Goal: Find specific page/section: Find specific page/section

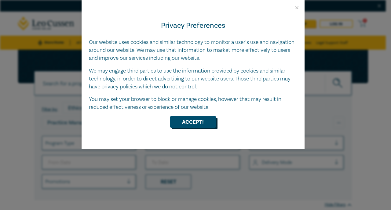
click at [196, 124] on button "Accept!" at bounding box center [193, 122] width 46 height 12
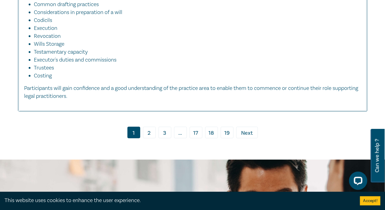
scroll to position [2686, 0]
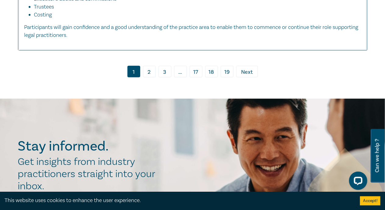
click at [250, 76] on span "Next" at bounding box center [247, 72] width 12 height 8
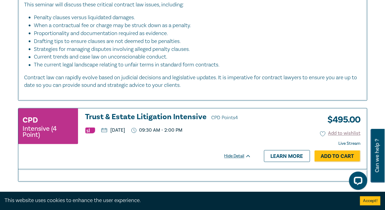
scroll to position [2899, 0]
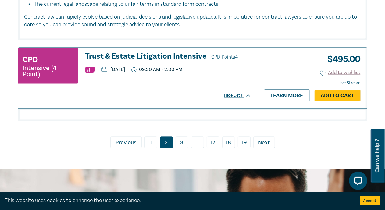
click at [263, 139] on span "Next" at bounding box center [265, 143] width 12 height 8
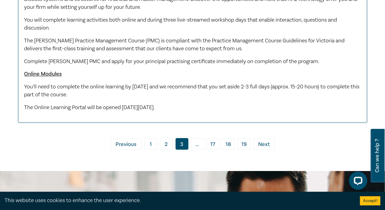
scroll to position [3296, 0]
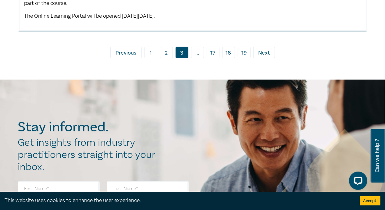
click at [263, 58] on link "› Next" at bounding box center [265, 53] width 22 height 12
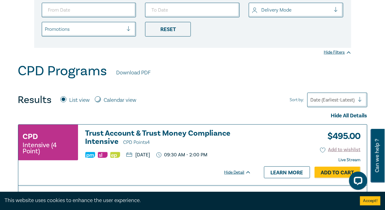
scroll to position [122, 0]
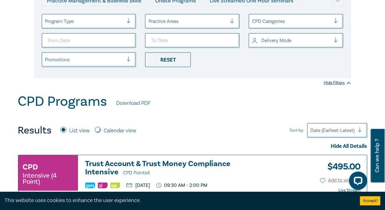
click at [198, 22] on div at bounding box center [188, 21] width 79 height 8
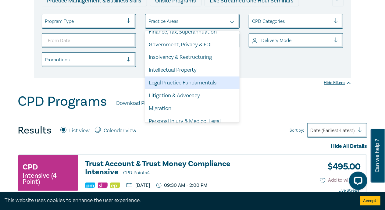
scroll to position [203, 0]
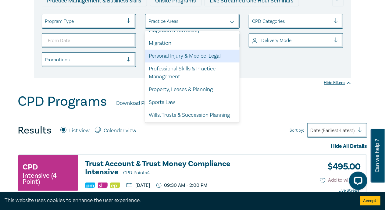
click at [194, 50] on div "Personal Injury & Medico-Legal" at bounding box center [192, 56] width 95 height 13
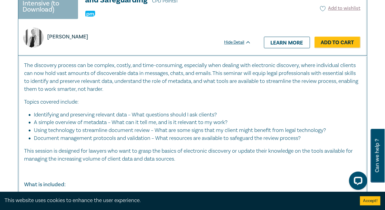
scroll to position [3235, 0]
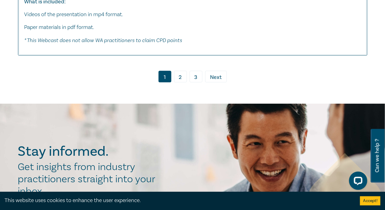
click at [215, 81] on span "Next" at bounding box center [216, 78] width 12 height 8
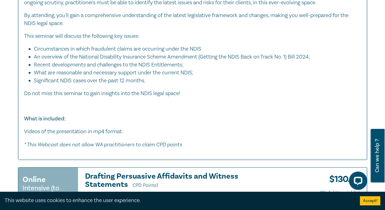
scroll to position [3479, 0]
